Goal: Transaction & Acquisition: Subscribe to service/newsletter

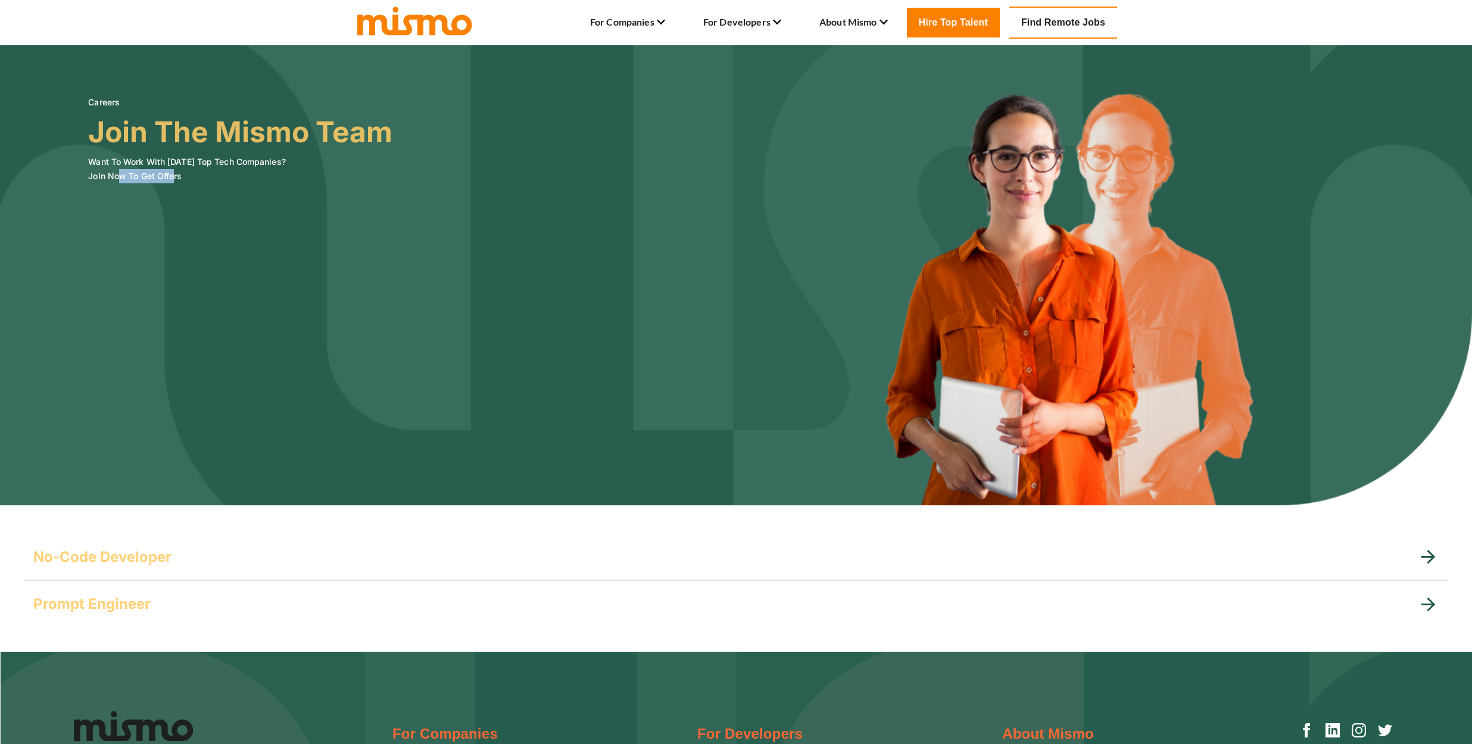
drag, startPoint x: 132, startPoint y: 177, endPoint x: 176, endPoint y: 183, distance: 44.0
click at [176, 181] on h6 "Want To Work With [DATE] Top Tech Companies? Join Now To Get Offers" at bounding box center [240, 169] width 304 height 29
click at [92, 561] on h5 "No-Code Developer" at bounding box center [102, 557] width 138 height 19
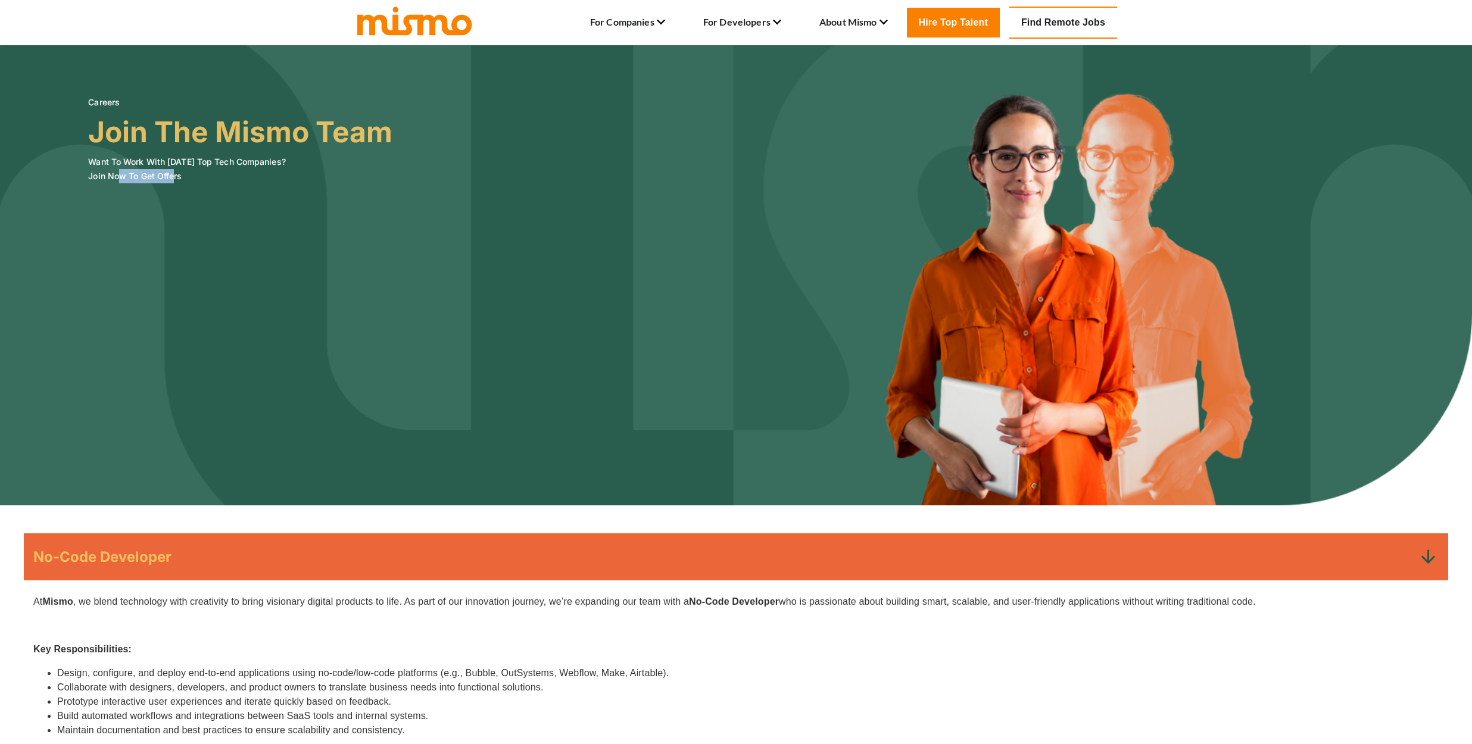
click at [92, 561] on h5 "No-Code Developer" at bounding box center [102, 557] width 138 height 19
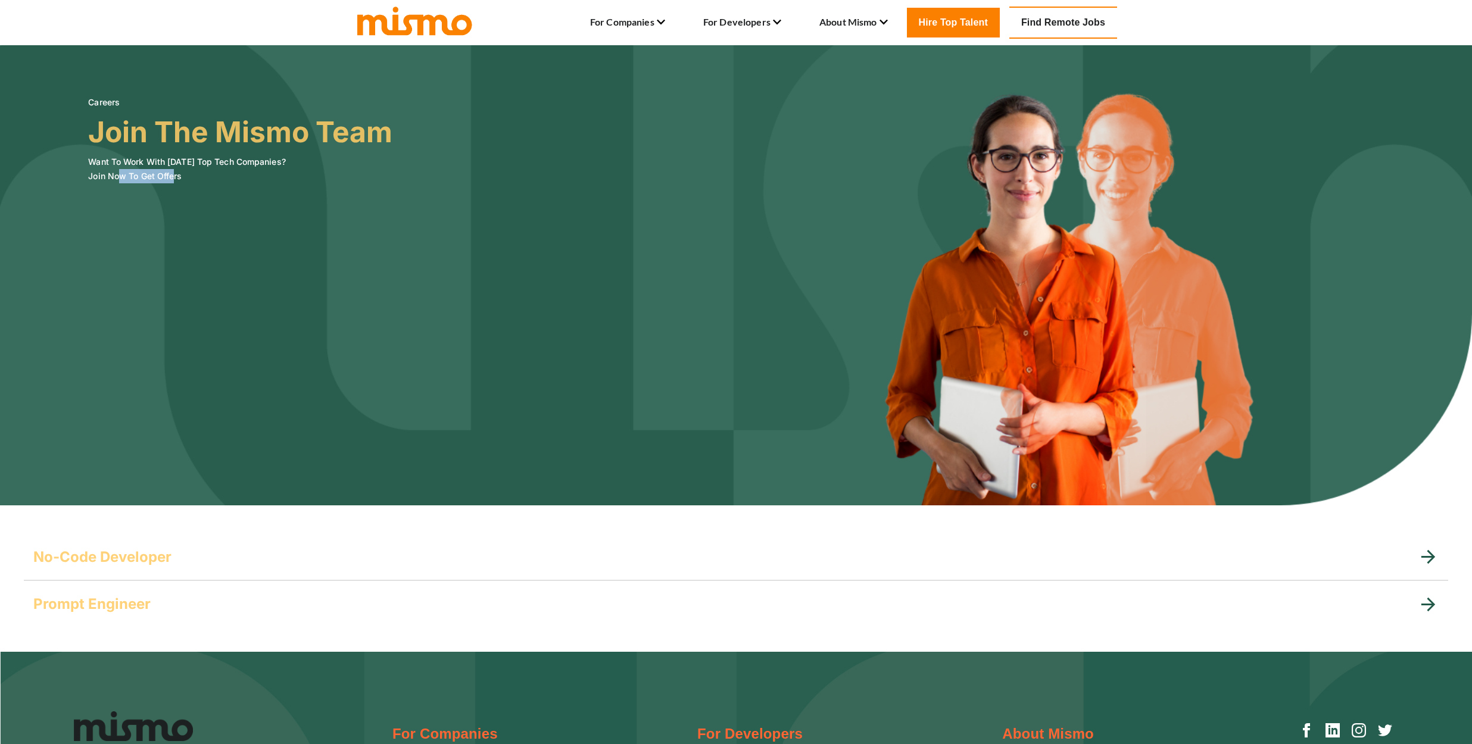
click at [105, 603] on h5 "Prompt Engineer" at bounding box center [91, 604] width 117 height 19
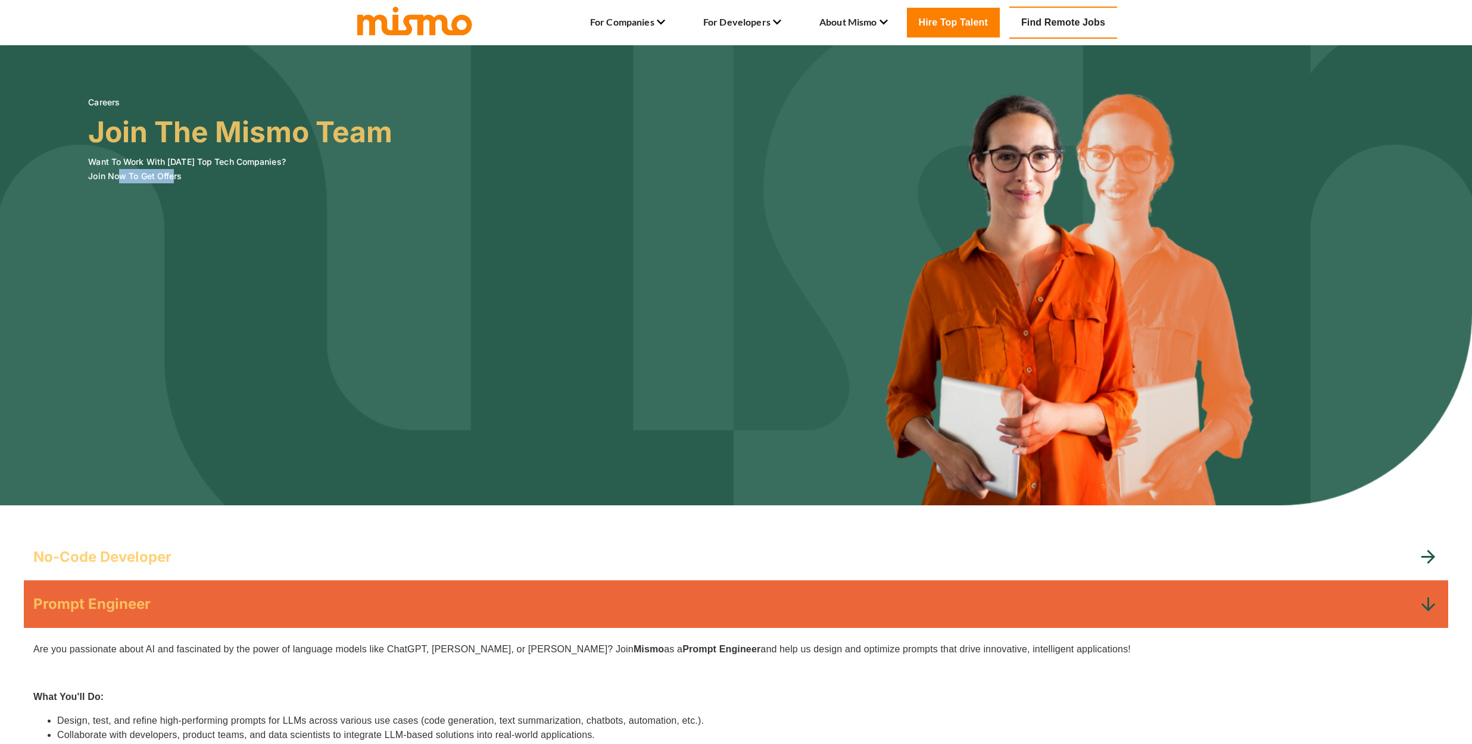
click at [105, 603] on h5 "Prompt Engineer" at bounding box center [91, 604] width 117 height 19
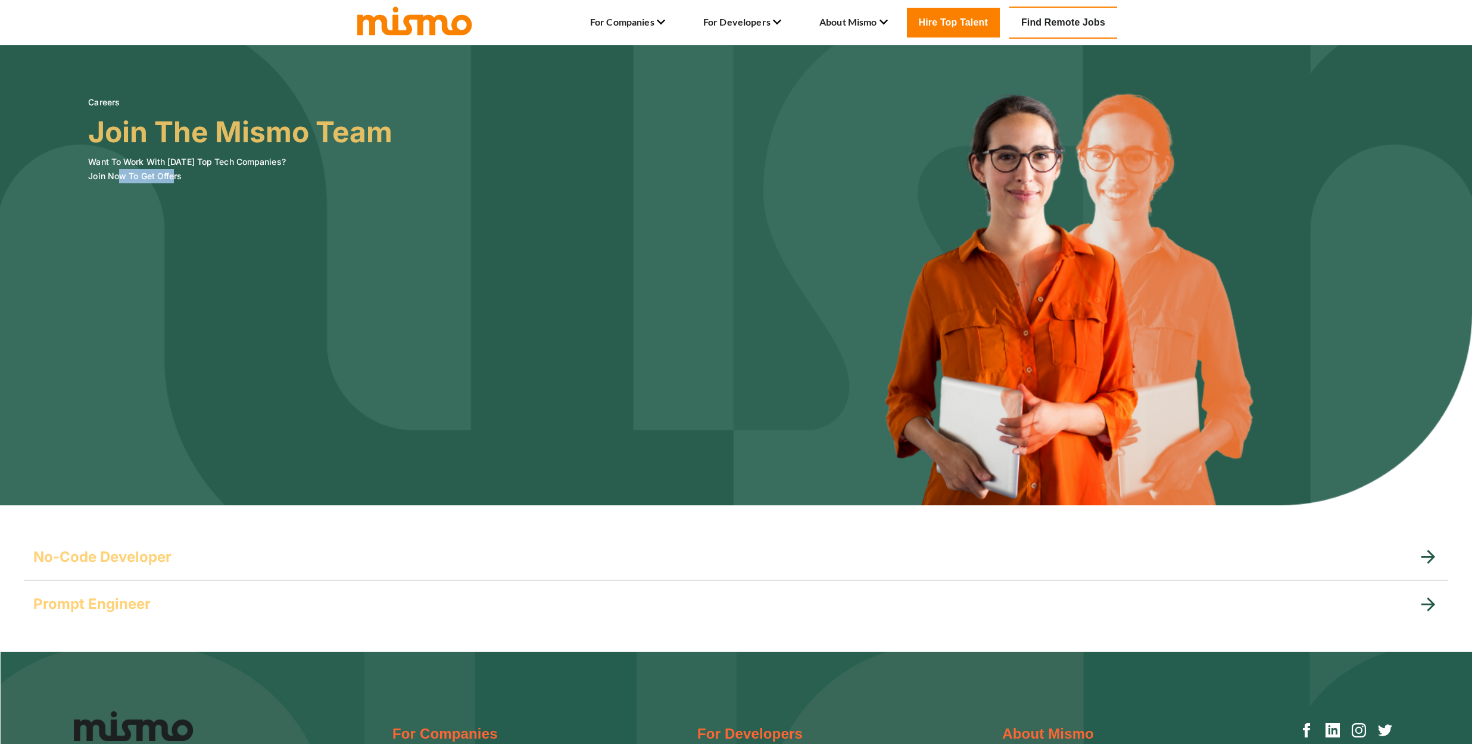
click at [1061, 23] on link "Find Remote Jobs" at bounding box center [1063, 23] width 108 height 32
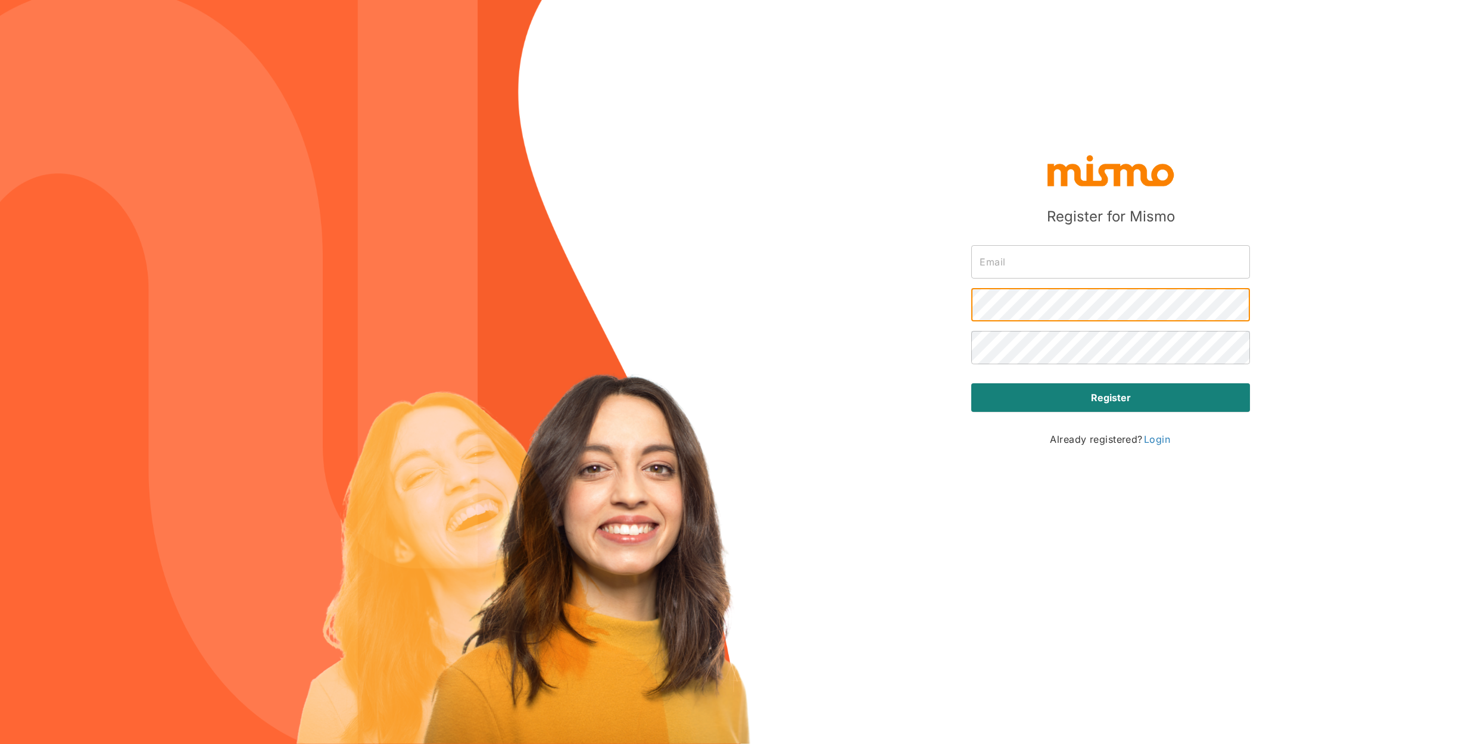
click at [1050, 272] on input "text" at bounding box center [1110, 261] width 279 height 33
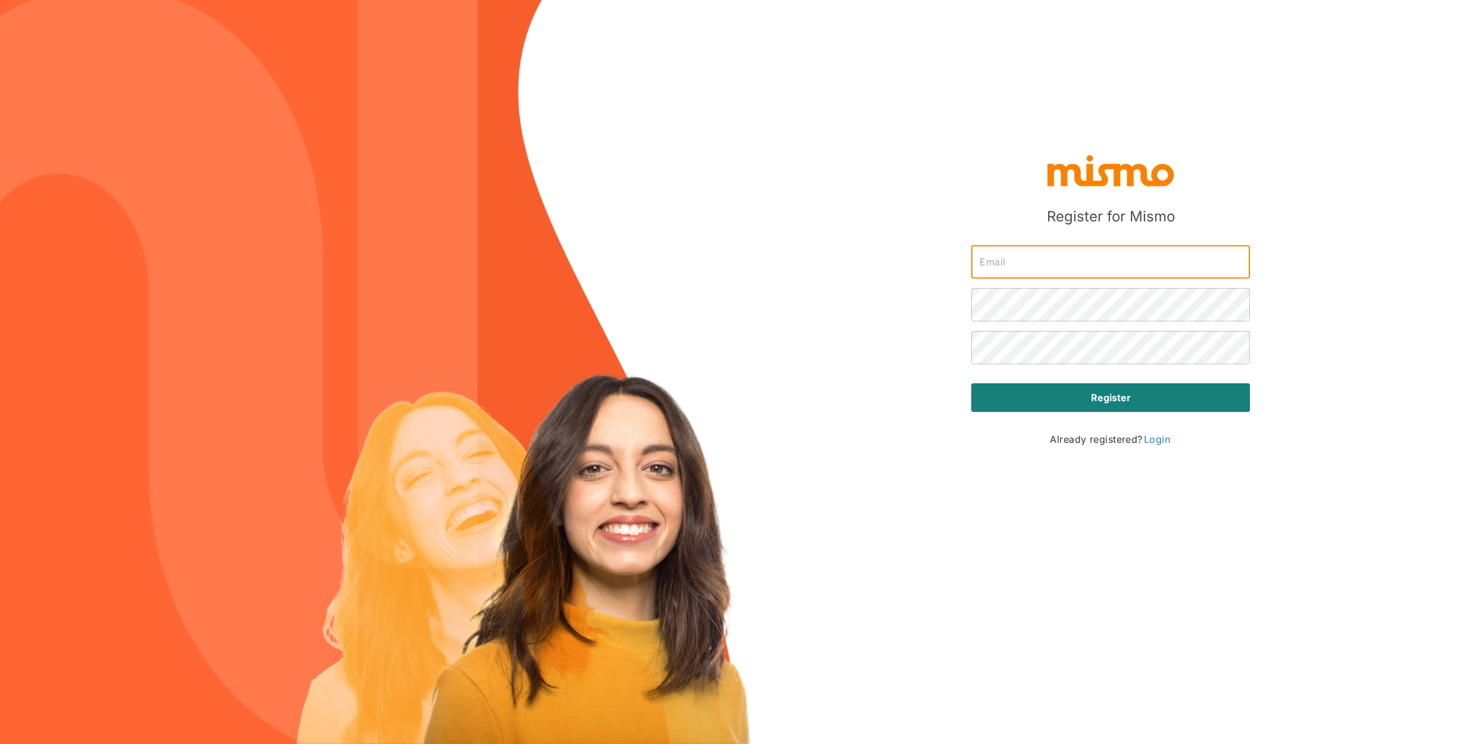
type input "[EMAIL_ADDRESS][DOMAIN_NAME]"
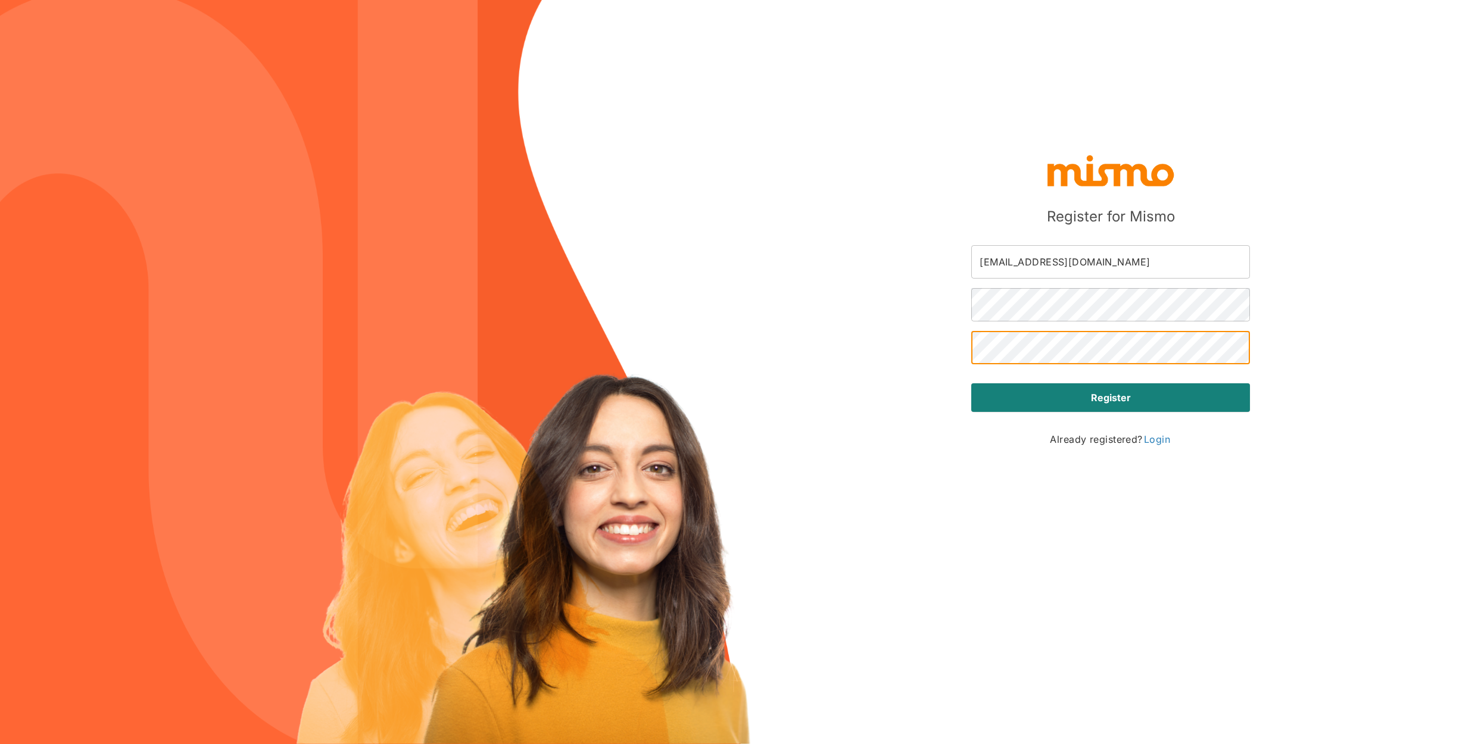
click at [971, 383] on button "Register" at bounding box center [1110, 397] width 279 height 29
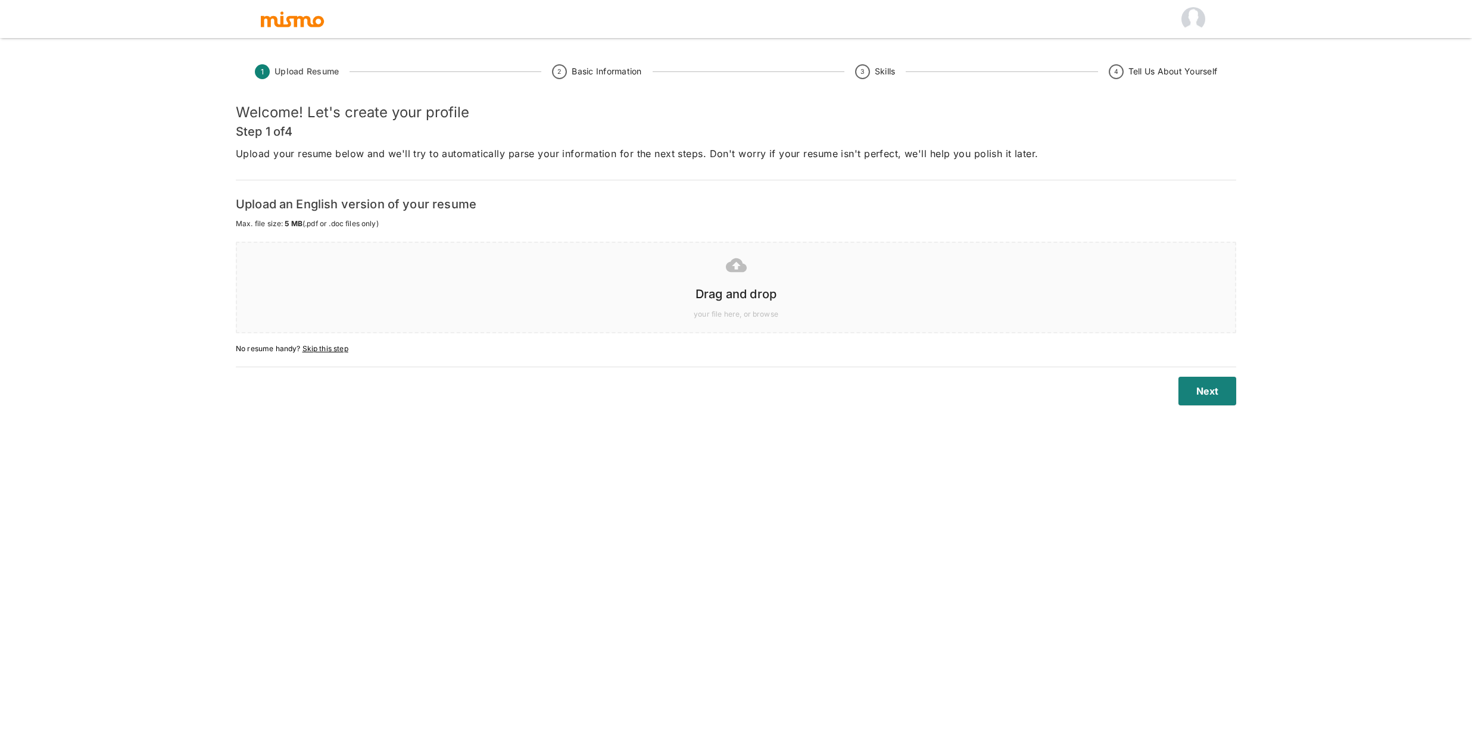
click at [357, 255] on div at bounding box center [733, 265] width 979 height 30
